Goal: Task Accomplishment & Management: Manage account settings

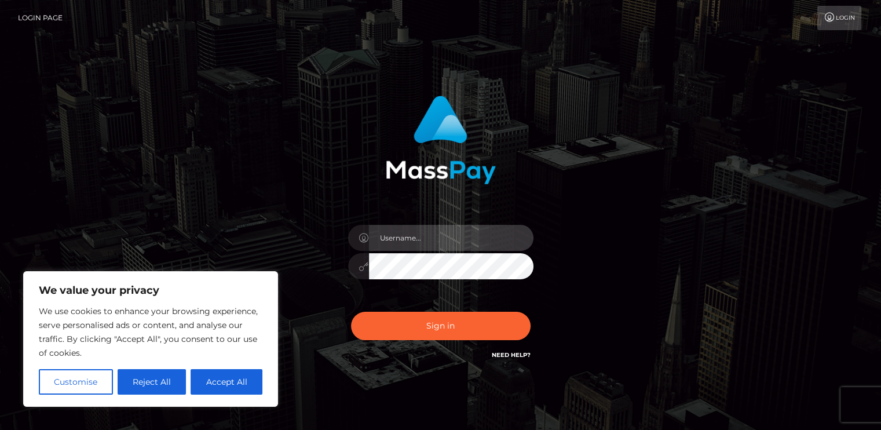
click at [395, 246] on input "text" at bounding box center [451, 238] width 165 height 26
type input "[EMAIL_ADDRESS][DOMAIN_NAME]"
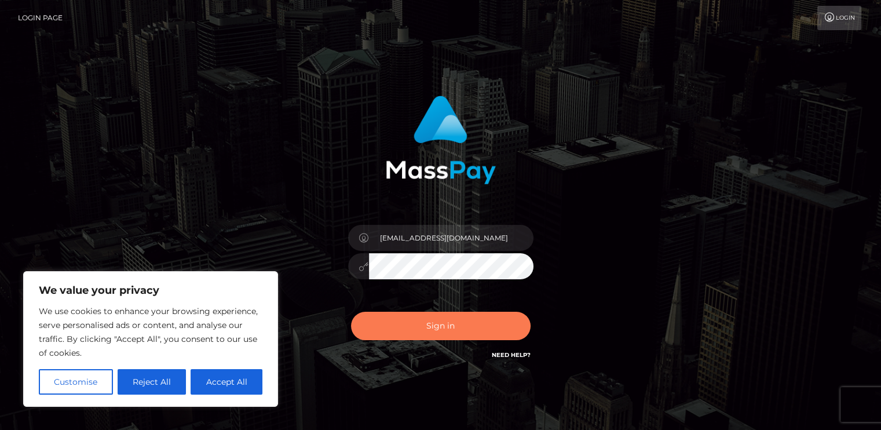
click at [407, 320] on button "Sign in" at bounding box center [441, 326] width 180 height 28
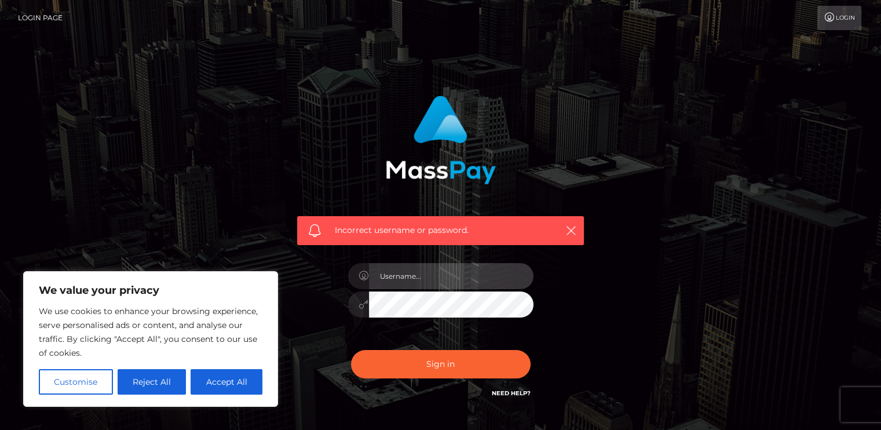
click at [418, 278] on input "text" at bounding box center [451, 276] width 165 height 26
type input "[EMAIL_ADDRESS][DOMAIN_NAME]"
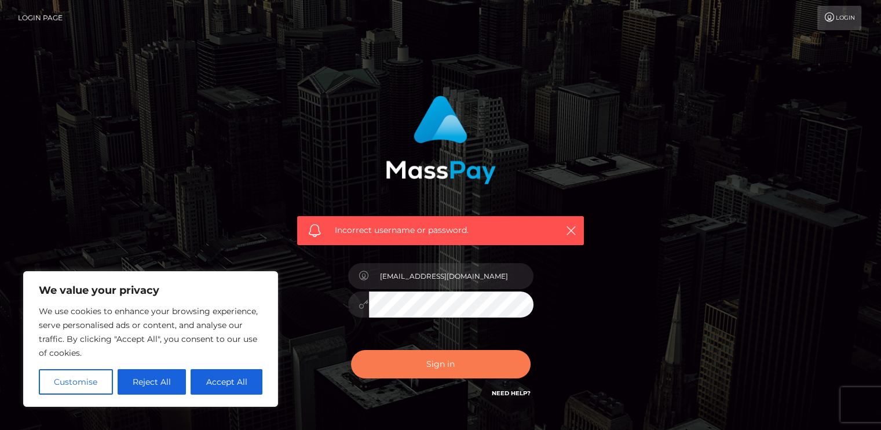
click at [433, 362] on button "Sign in" at bounding box center [441, 364] width 180 height 28
